Goal: Transaction & Acquisition: Purchase product/service

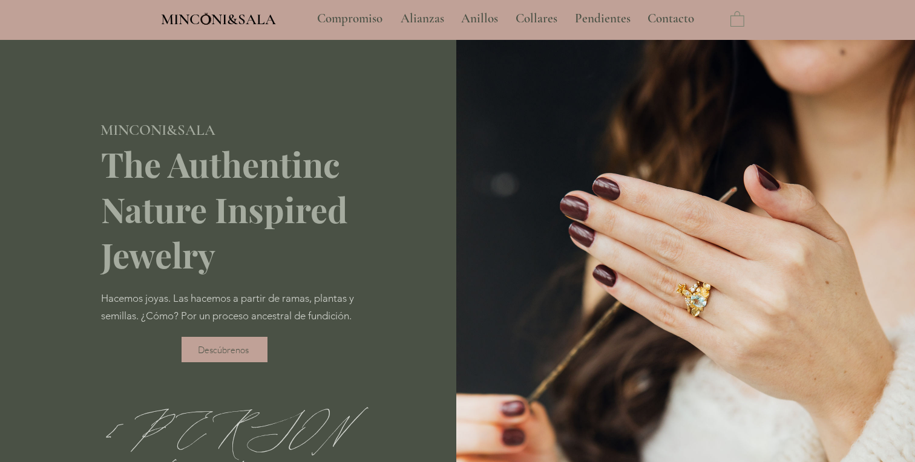
type input "**********"
select select "**********"
click at [359, 20] on p "Compromiso" at bounding box center [349, 19] width 77 height 30
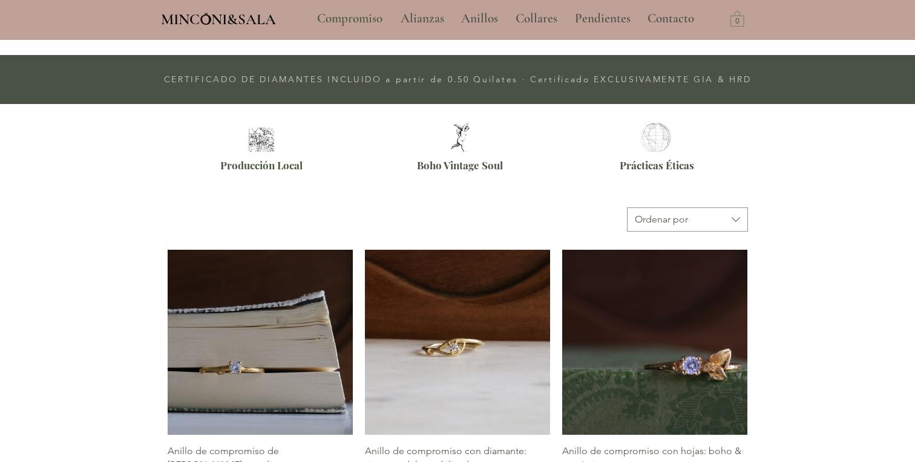
scroll to position [404, 0]
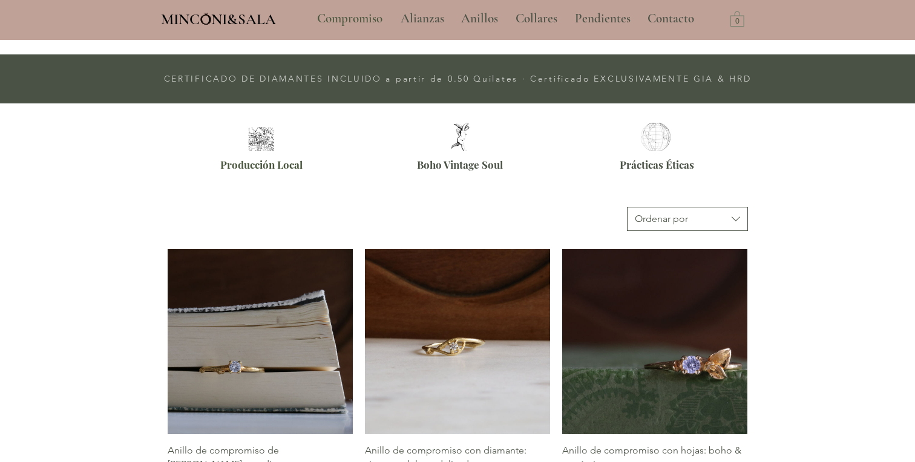
click at [703, 228] on button "Ordenar por" at bounding box center [687, 219] width 121 height 24
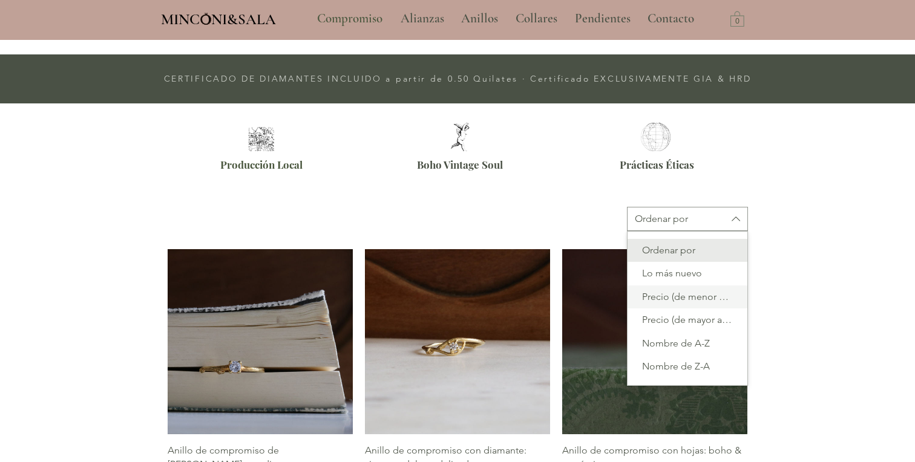
click at [694, 302] on span "Precio (de menor a mayor)" at bounding box center [687, 296] width 105 height 13
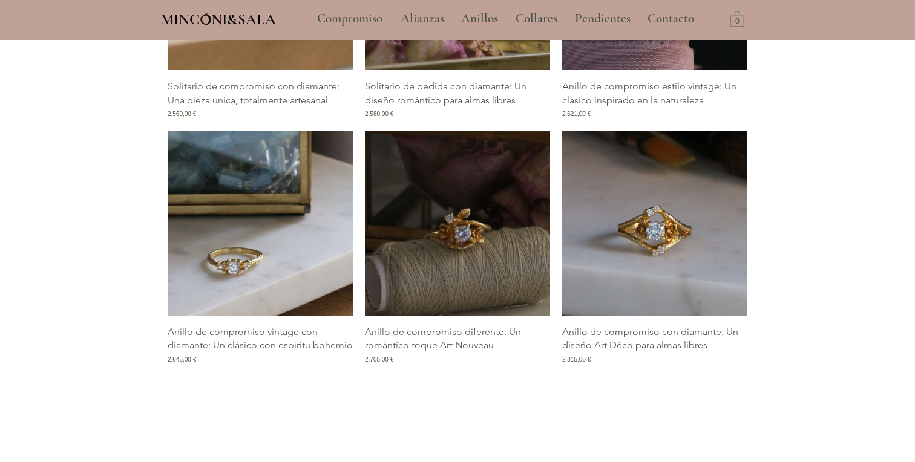
scroll to position [1611, 0]
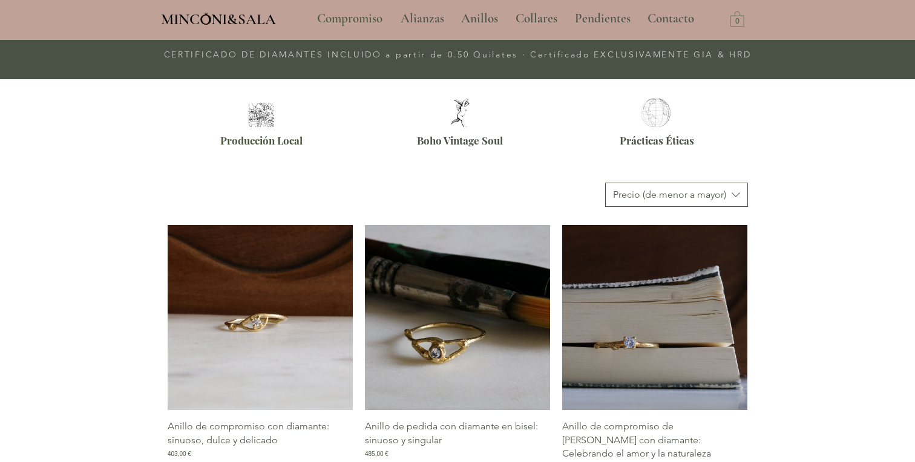
scroll to position [422, 0]
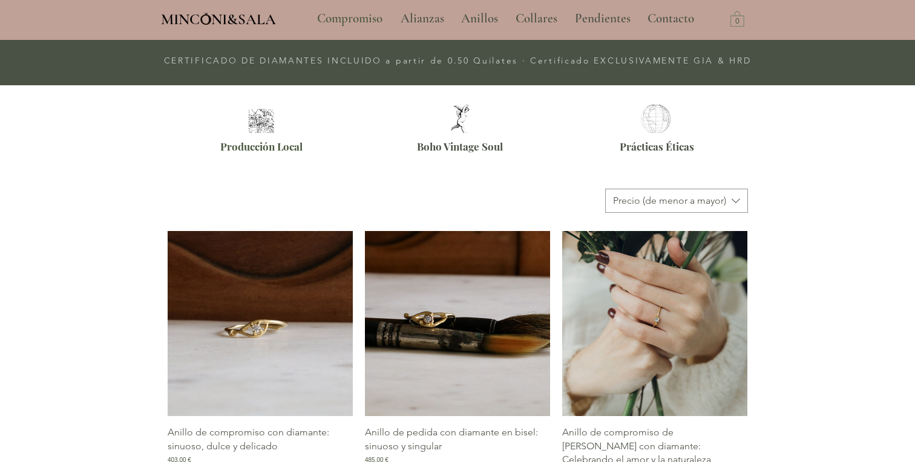
click at [631, 314] on img "Galería de Anillo de compromiso de rama con diamante: Celebrando el amor y la n…" at bounding box center [654, 323] width 185 height 185
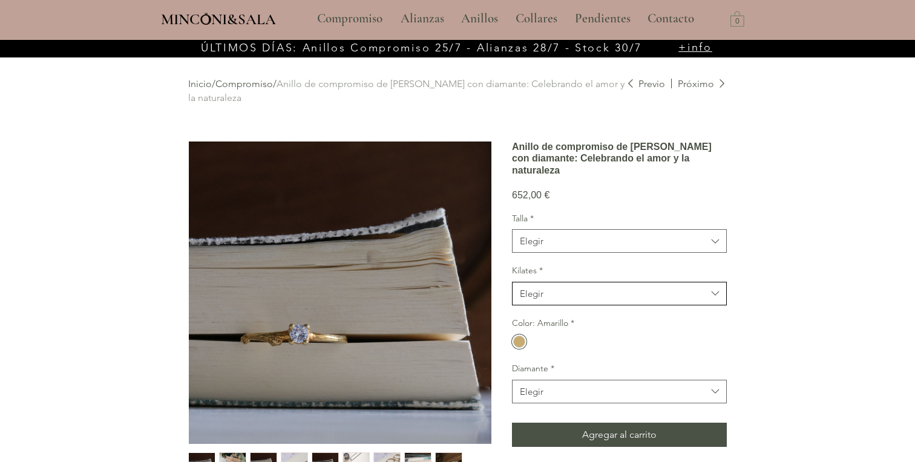
click at [557, 306] on button "Elegir" at bounding box center [619, 294] width 215 height 24
click at [552, 331] on span "18kt" at bounding box center [619, 324] width 199 height 13
click at [605, 398] on span "Elegir" at bounding box center [613, 391] width 186 height 13
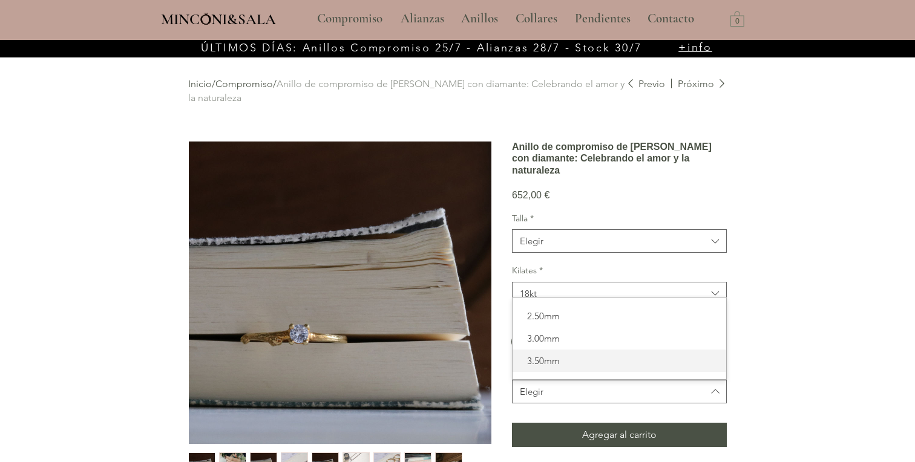
click at [602, 367] on span "3.50mm" at bounding box center [619, 361] width 199 height 13
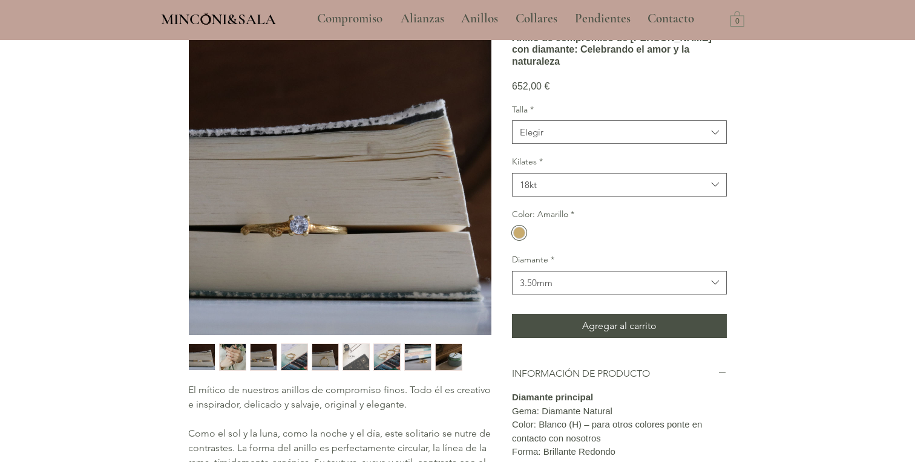
scroll to position [133, 0]
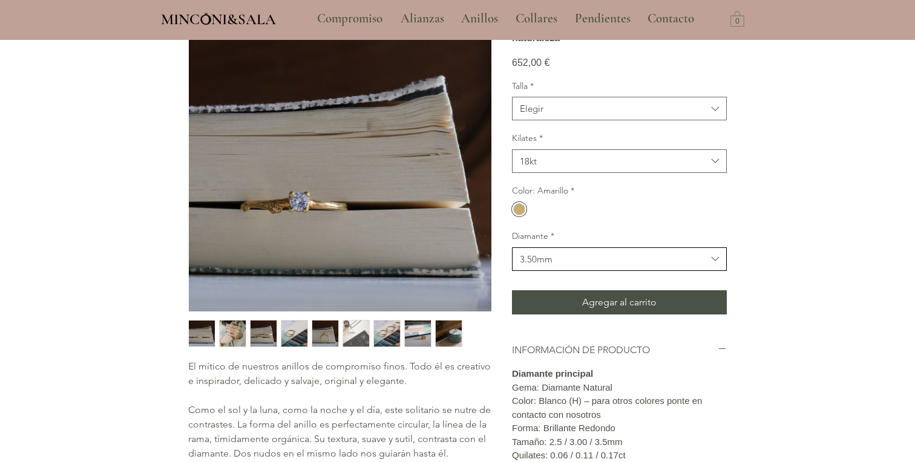
click at [605, 266] on span "3.50mm" at bounding box center [613, 259] width 186 height 13
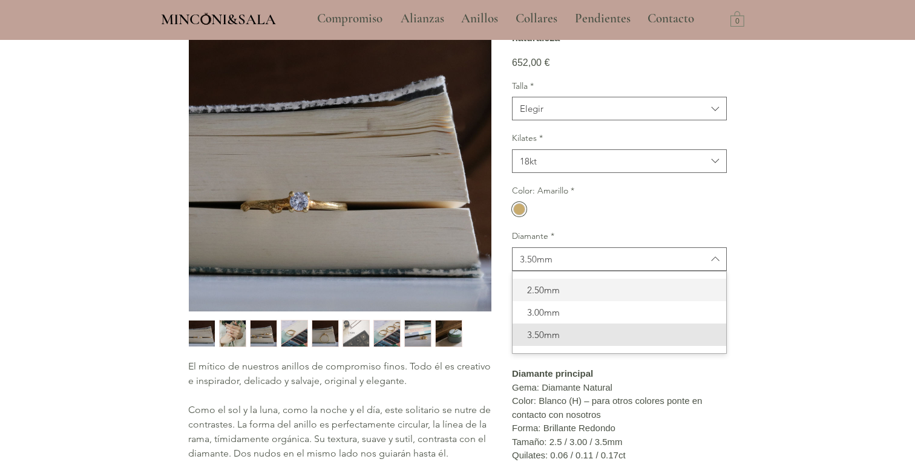
click at [597, 301] on div "2.50mm" at bounding box center [620, 290] width 214 height 22
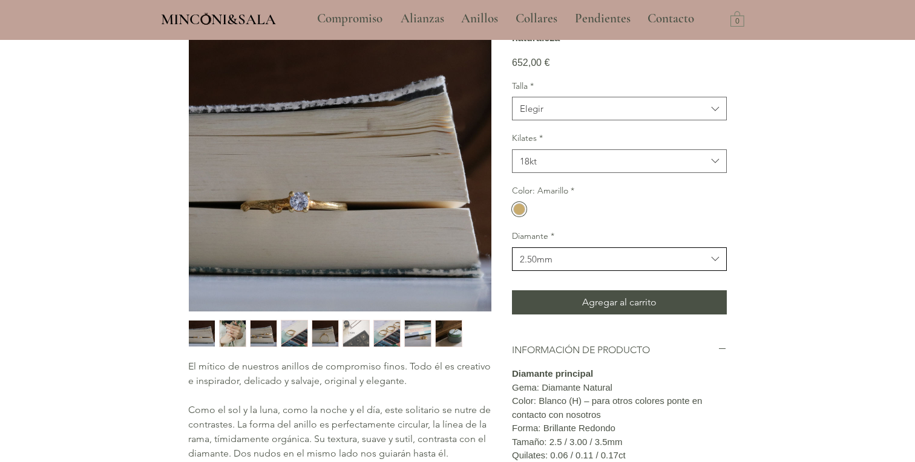
click at [599, 266] on span "2.50mm" at bounding box center [613, 259] width 186 height 13
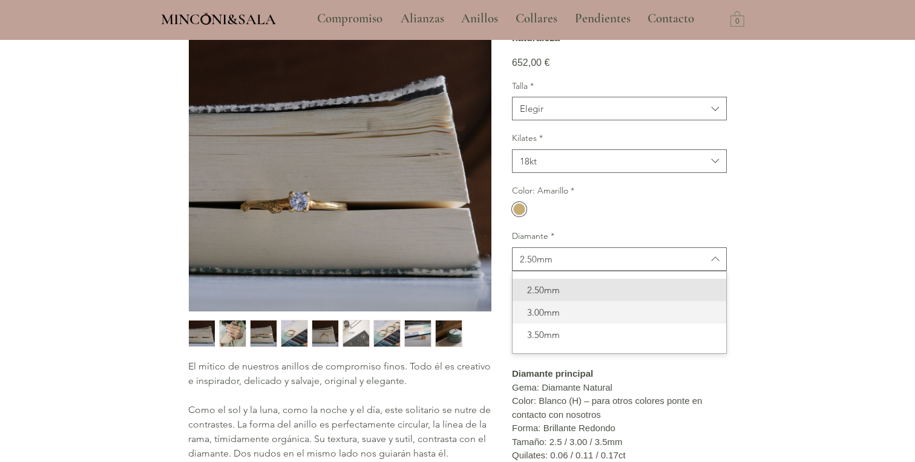
click at [591, 319] on span "3.00mm" at bounding box center [619, 312] width 199 height 13
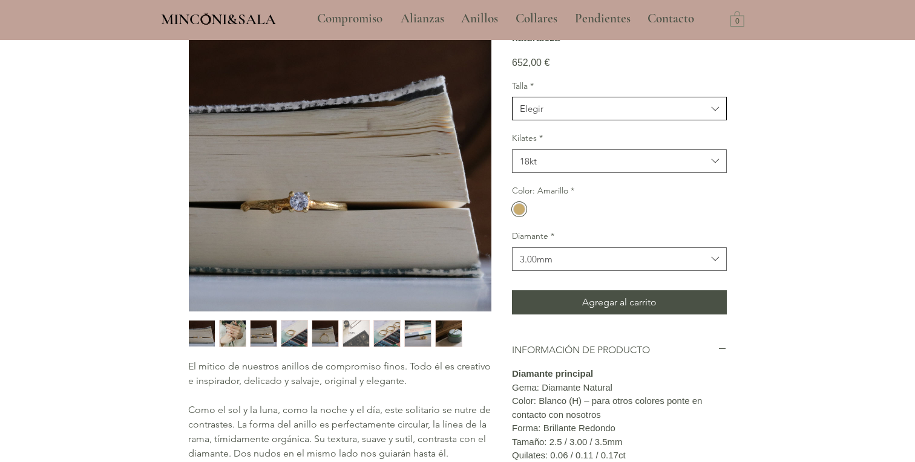
click at [597, 115] on span "Elegir" at bounding box center [613, 108] width 186 height 13
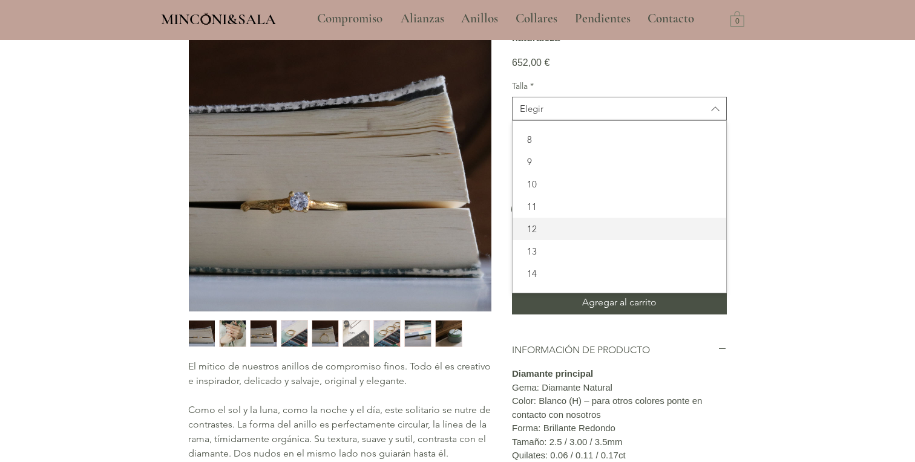
click at [576, 235] on span "12" at bounding box center [619, 229] width 199 height 13
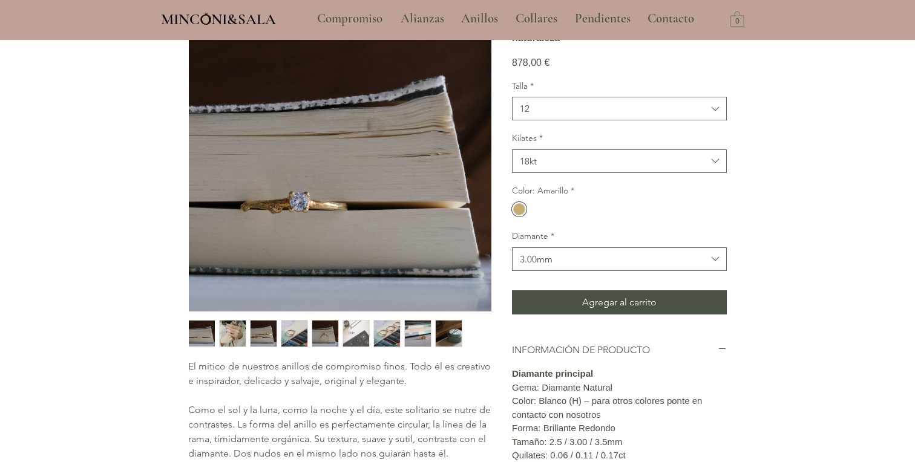
click at [611, 271] on div "Talla * 12 Kilates * 18kt Color: Amarillo * Diamante * 3.00mm" at bounding box center [619, 175] width 215 height 191
click at [237, 331] on img "2 / 9" at bounding box center [233, 334] width 26 height 26
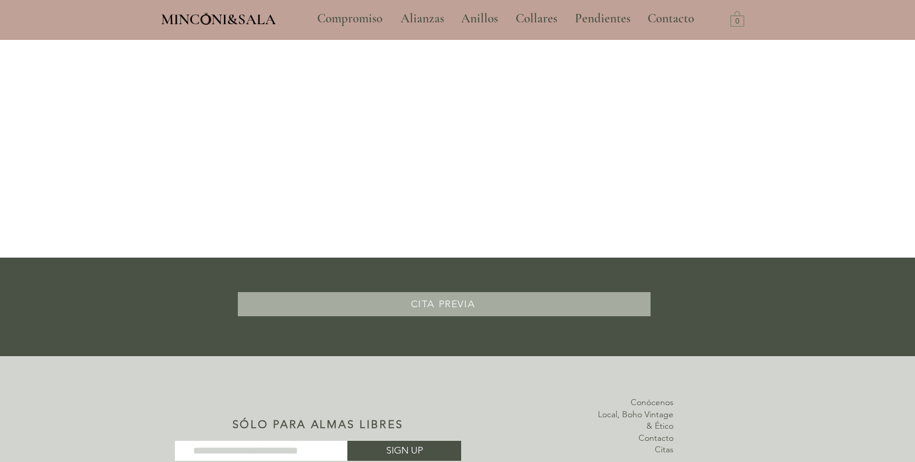
scroll to position [1277, 0]
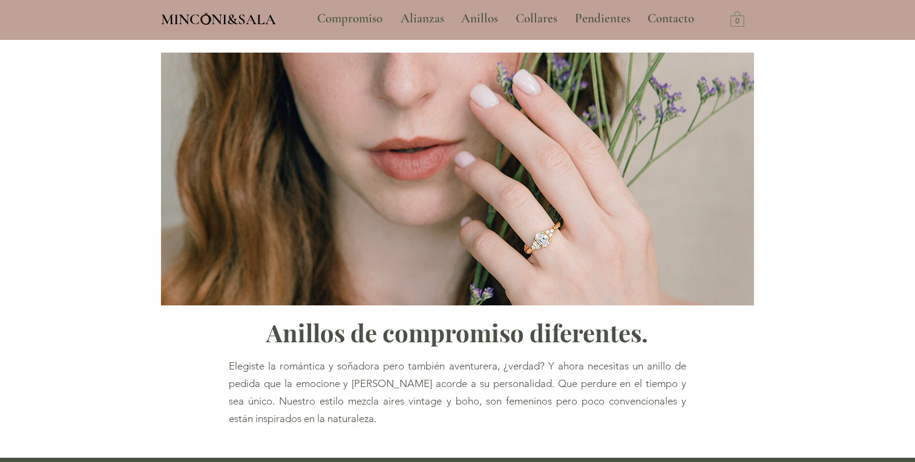
scroll to position [422, 0]
